Goal: Task Accomplishment & Management: Use online tool/utility

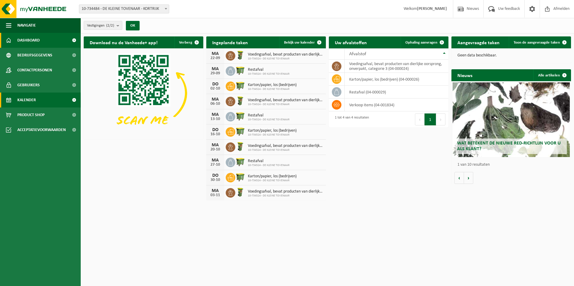
click at [27, 105] on span "Kalender" at bounding box center [26, 100] width 19 height 15
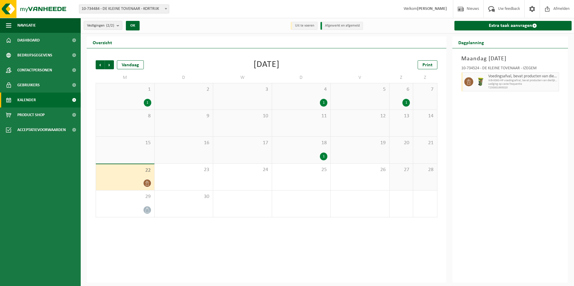
click at [26, 99] on span "Kalender" at bounding box center [26, 100] width 19 height 15
click at [114, 10] on span "10-734484 - DE KLEINE TOVENAAR - KORTRIJK" at bounding box center [124, 9] width 90 height 8
select select "23067"
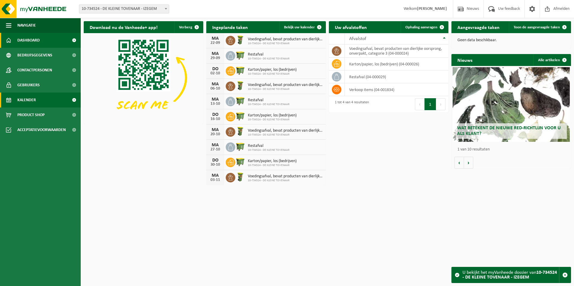
click at [29, 99] on span "Kalender" at bounding box center [26, 100] width 19 height 15
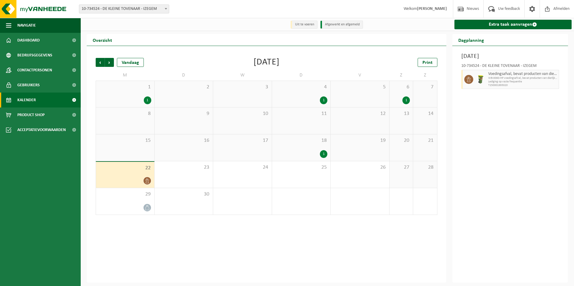
click at [309, 147] on div "18 1" at bounding box center [301, 147] width 59 height 27
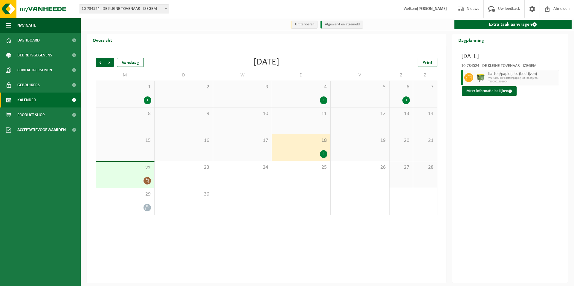
click at [115, 99] on div "1" at bounding box center [125, 100] width 52 height 8
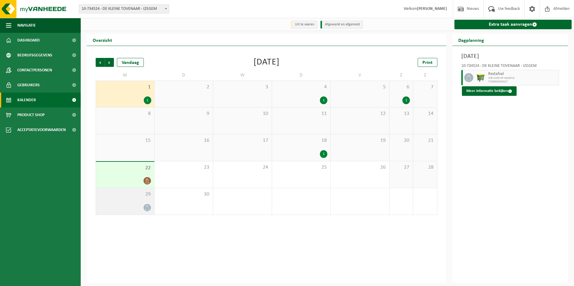
click at [125, 205] on div at bounding box center [125, 208] width 52 height 8
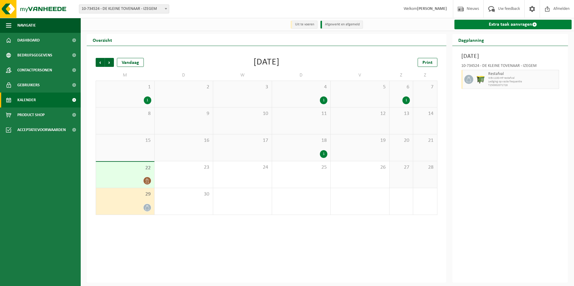
click at [493, 24] on link "Extra taak aanvragen" at bounding box center [512, 25] width 117 height 10
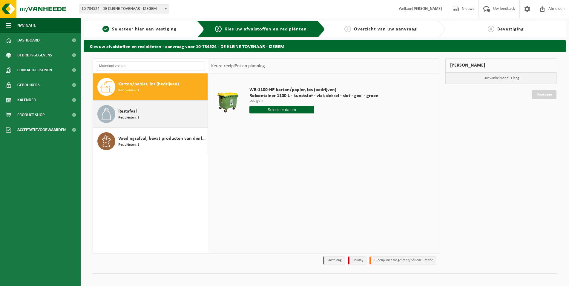
click at [135, 116] on span "Recipiënten: 1" at bounding box center [128, 118] width 21 height 6
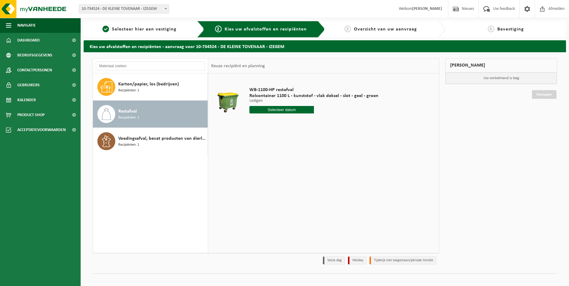
click at [280, 110] on input "text" at bounding box center [281, 109] width 65 height 7
click at [350, 174] on div "WB-1100-HP restafval Rolcontainer 1100 L - kunststof - vlak deksel - slot - gee…" at bounding box center [323, 162] width 231 height 179
click at [282, 110] on input "text" at bounding box center [281, 109] width 65 height 7
click at [437, 125] on table "WB-1100-HP restafval Rolcontainer 1100 L - kunststof - vlak deksel - slot - gee…" at bounding box center [323, 102] width 231 height 59
click at [133, 27] on span "Selecteer hier een vestiging" at bounding box center [144, 29] width 65 height 5
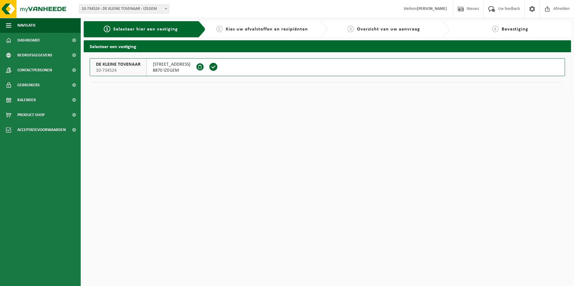
click at [176, 67] on span "[STREET_ADDRESS]" at bounding box center [172, 65] width 38 height 6
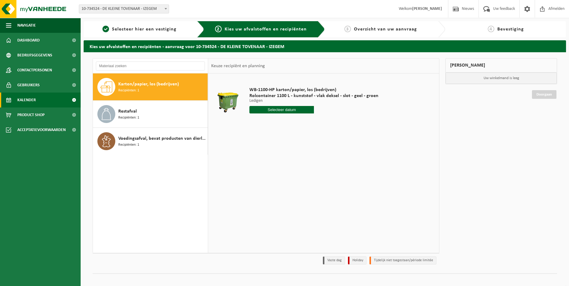
click at [30, 98] on span "Kalender" at bounding box center [26, 100] width 19 height 15
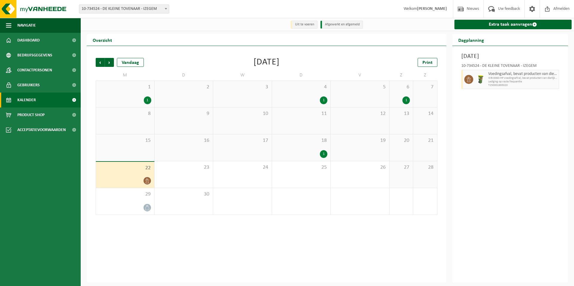
click at [134, 121] on div "8" at bounding box center [125, 121] width 58 height 27
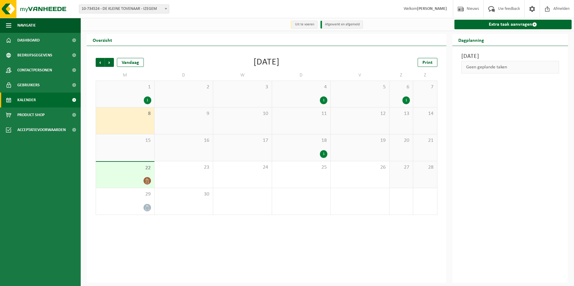
click at [133, 143] on span "15" at bounding box center [125, 140] width 52 height 7
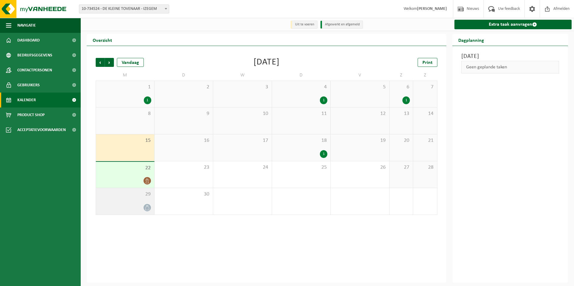
click at [134, 194] on span "29" at bounding box center [125, 194] width 52 height 7
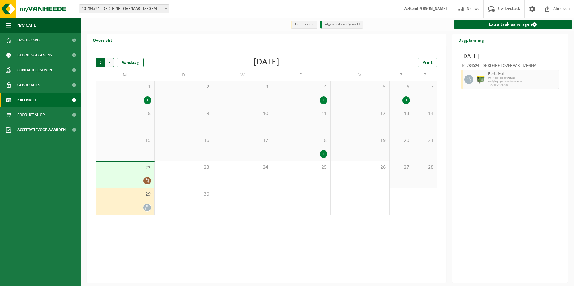
click at [108, 62] on span "Volgende" at bounding box center [109, 62] width 9 height 9
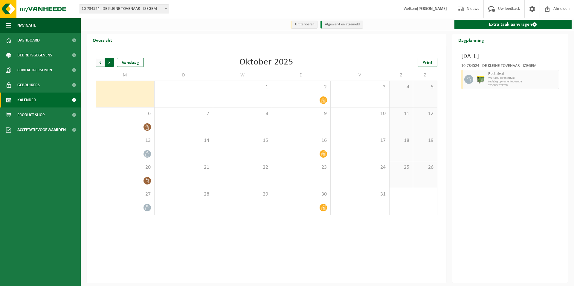
click at [99, 60] on span "Vorige" at bounding box center [100, 62] width 9 height 9
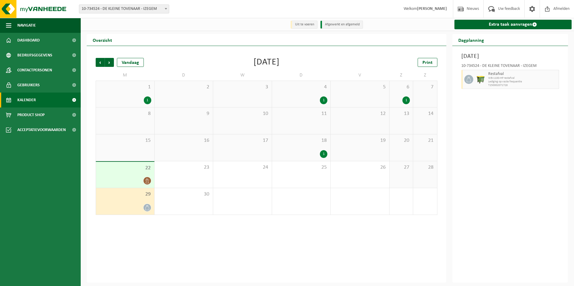
click at [131, 97] on div "1" at bounding box center [125, 100] width 52 height 8
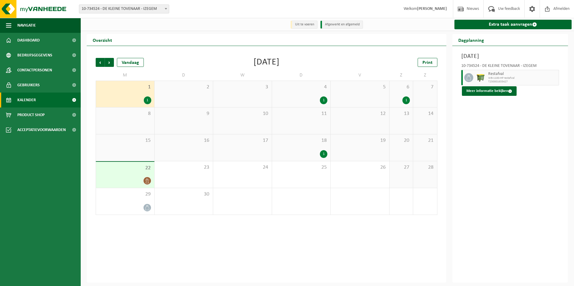
click at [309, 148] on div "18 1" at bounding box center [301, 147] width 59 height 27
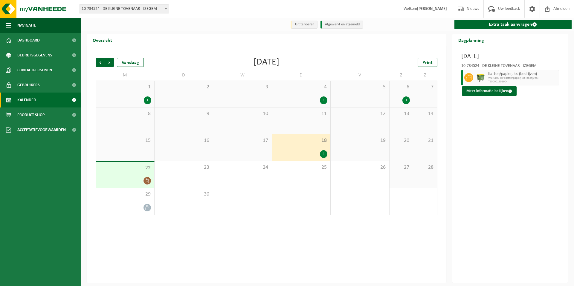
click at [301, 96] on div "4 1" at bounding box center [301, 94] width 59 height 26
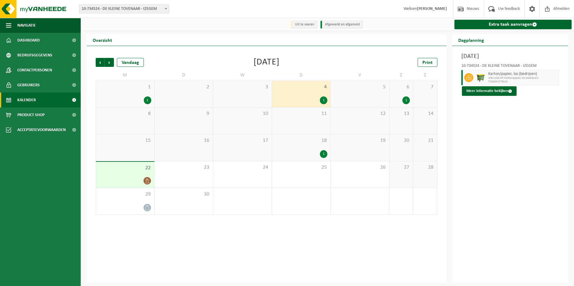
click at [397, 96] on div "1" at bounding box center [401, 100] width 18 height 8
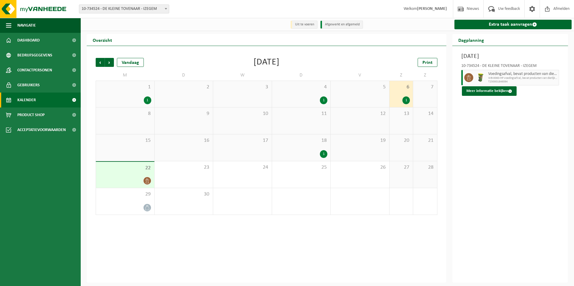
click at [302, 149] on div "18 1" at bounding box center [301, 147] width 59 height 27
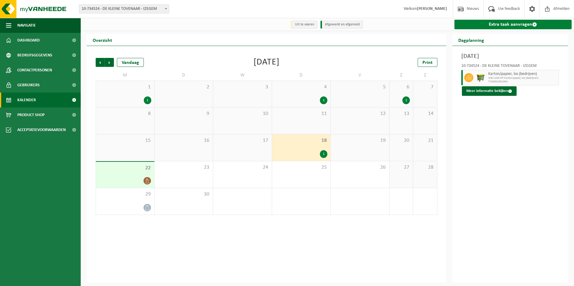
click at [502, 25] on link "Extra taak aanvragen" at bounding box center [512, 25] width 117 height 10
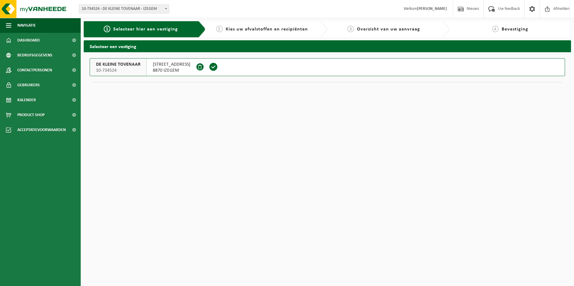
click at [177, 65] on span "TINNENPOTSTRAAT 43" at bounding box center [172, 65] width 38 height 6
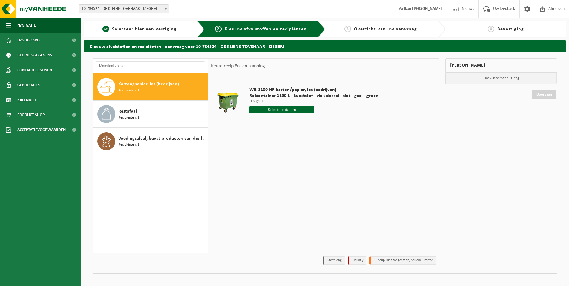
click at [132, 85] on span "Karton/papier, los (bedrijven)" at bounding box center [148, 84] width 61 height 7
click at [278, 110] on input "text" at bounding box center [281, 109] width 65 height 7
click at [286, 171] on div "25" at bounding box center [286, 173] width 10 height 10
type input "Van 2025-09-25"
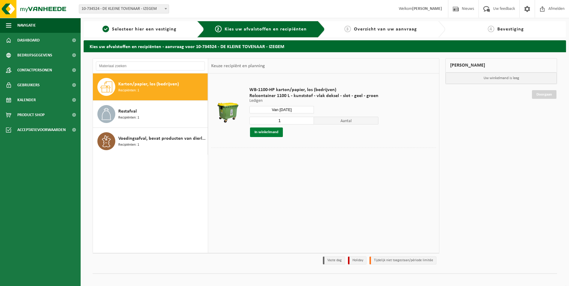
click at [262, 131] on button "In winkelmand" at bounding box center [266, 133] width 33 height 10
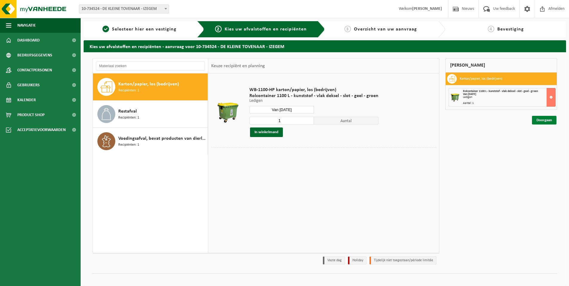
click at [546, 122] on link "Doorgaan" at bounding box center [544, 120] width 24 height 9
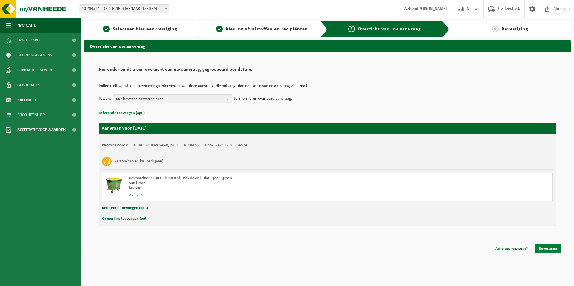
click at [550, 249] on link "Bevestigen" at bounding box center [547, 248] width 27 height 9
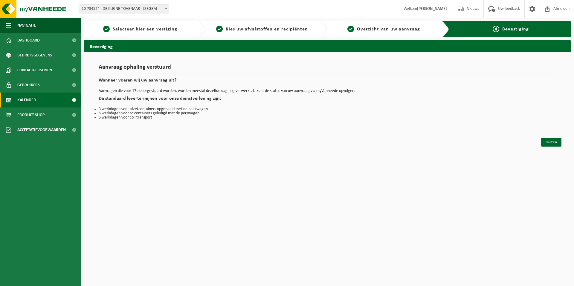
click at [31, 100] on span "Kalender" at bounding box center [26, 100] width 19 height 15
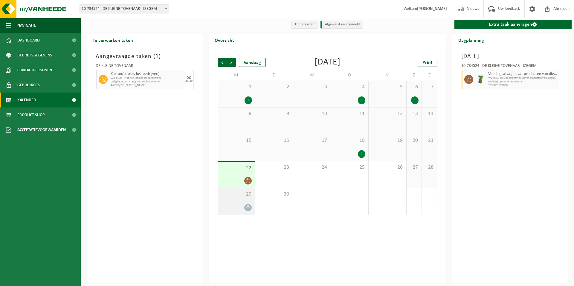
click at [240, 201] on div "29" at bounding box center [236, 201] width 37 height 27
click at [237, 199] on div "29" at bounding box center [236, 201] width 37 height 27
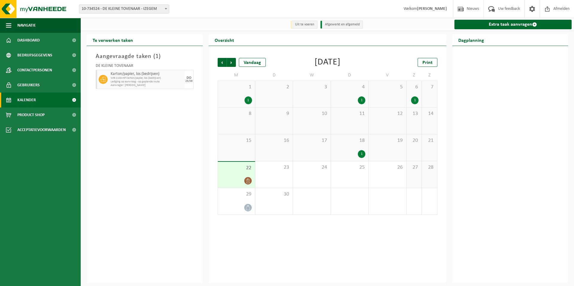
click at [160, 80] on span "Lediging op aanvraag - op geplande route" at bounding box center [147, 82] width 73 height 4
click at [341, 178] on div "25" at bounding box center [349, 174] width 37 height 27
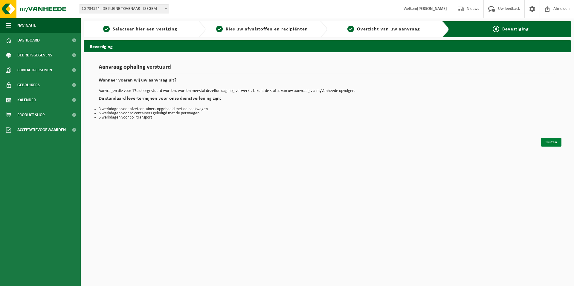
click at [548, 143] on link "Sluiten" at bounding box center [551, 142] width 20 height 9
